Goal: Task Accomplishment & Management: Manage account settings

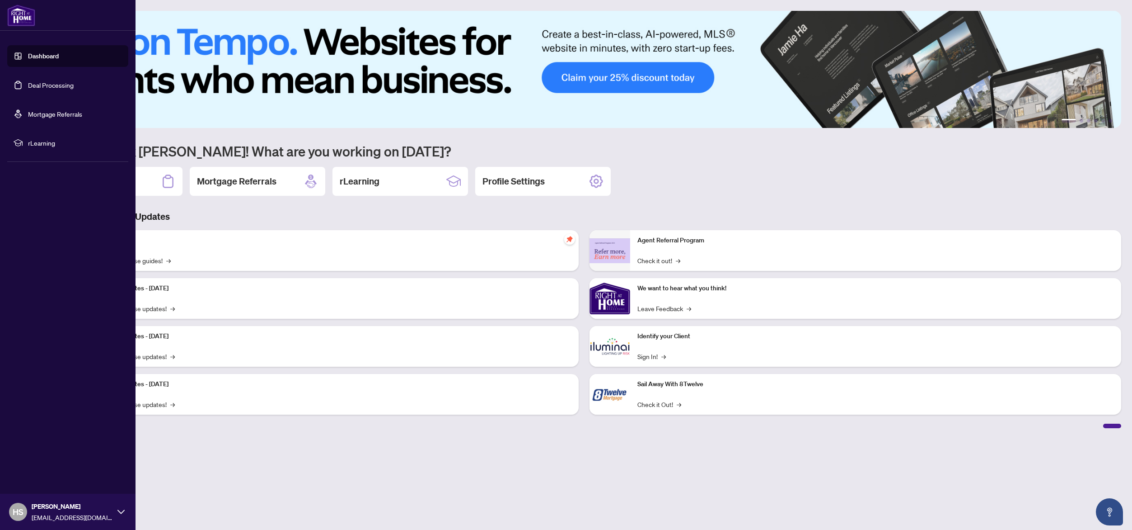
click at [35, 56] on link "Dashboard" at bounding box center [43, 56] width 31 height 8
click at [49, 87] on link "Deal Processing" at bounding box center [51, 85] width 46 height 8
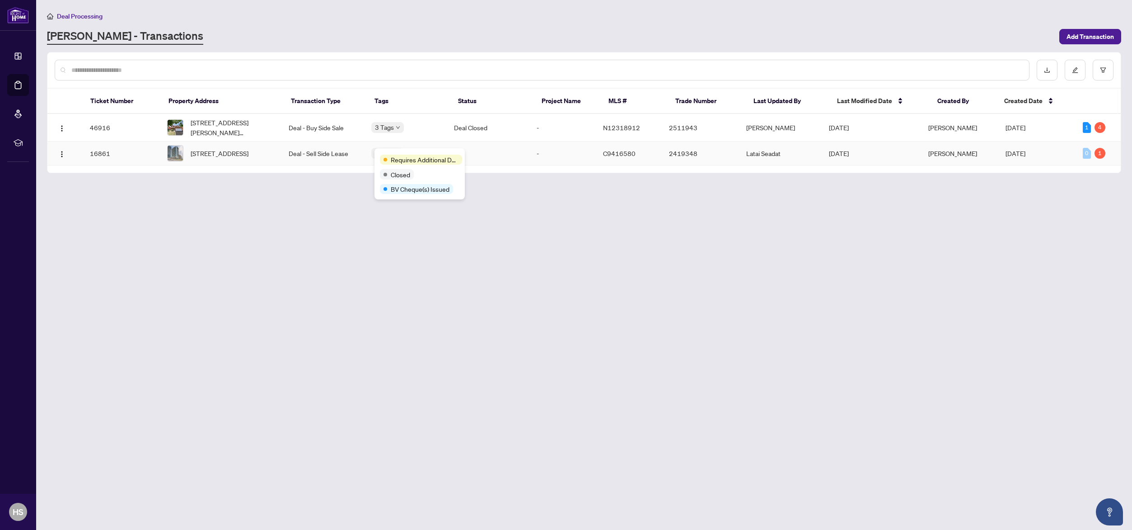
click at [390, 155] on div "Requires Additional Docs" at bounding box center [421, 160] width 82 height 10
click at [307, 122] on td "Deal - Buy Side Sale" at bounding box center [322, 128] width 83 height 28
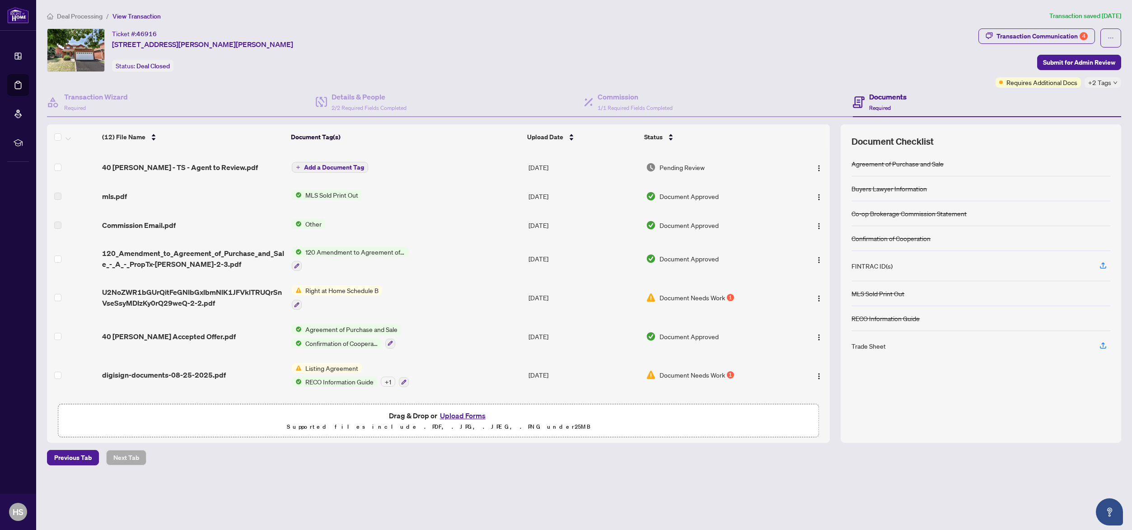
scroll to position [171, 0]
